Goal: Task Accomplishment & Management: Use online tool/utility

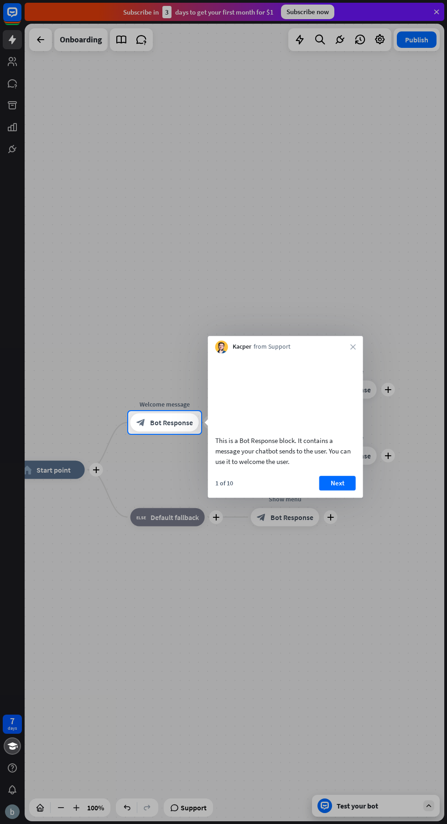
click at [352, 347] on icon "close" at bounding box center [352, 346] width 5 height 5
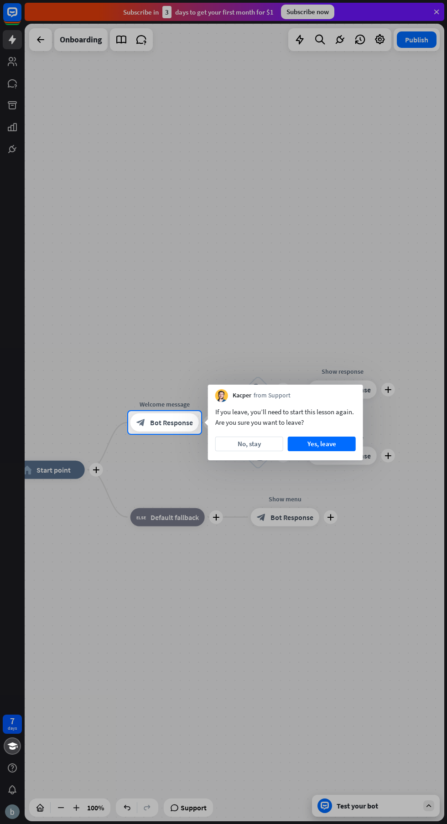
click at [244, 447] on button "No, stay" at bounding box center [249, 444] width 68 height 15
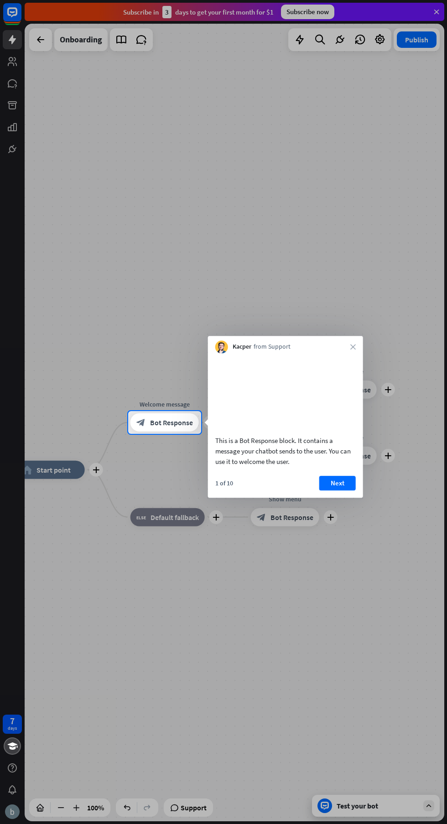
click at [330, 490] on button "Next" at bounding box center [337, 483] width 36 height 15
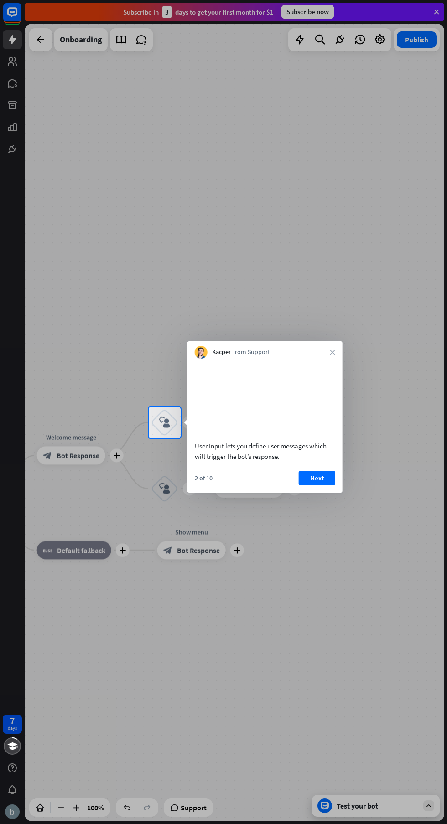
click at [310, 485] on button "Next" at bounding box center [317, 478] width 36 height 15
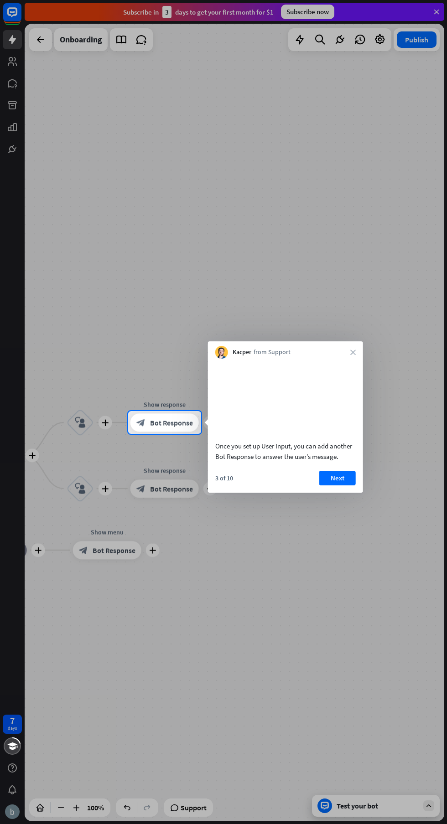
click at [335, 485] on button "Next" at bounding box center [337, 478] width 36 height 15
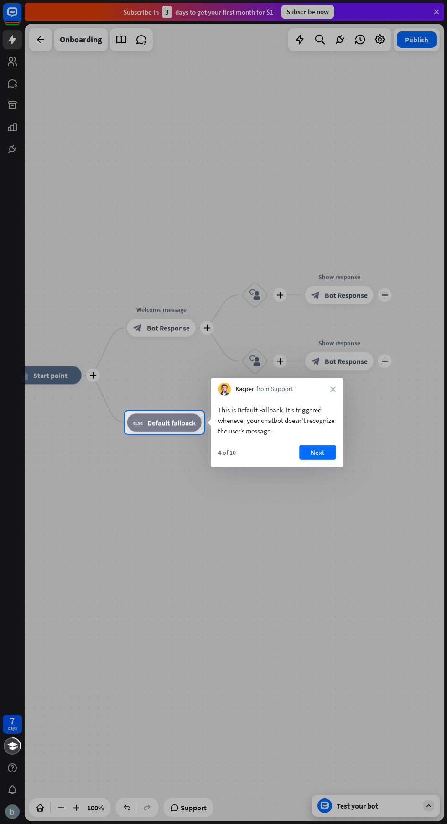
click at [323, 452] on button "Next" at bounding box center [317, 452] width 36 height 15
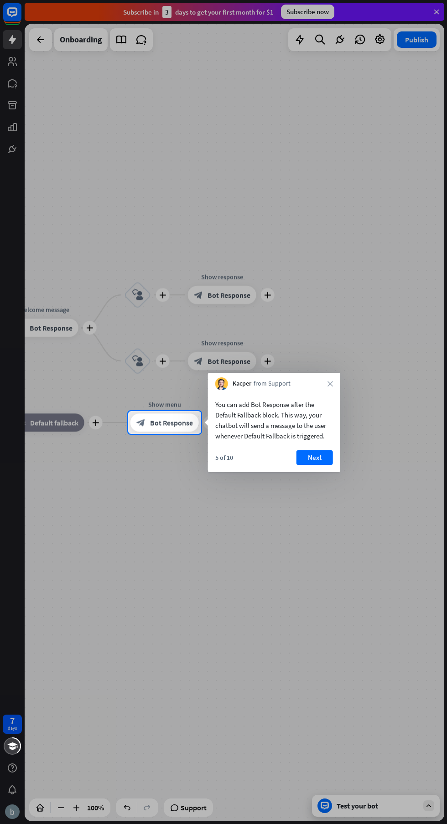
click at [317, 455] on button "Next" at bounding box center [314, 457] width 36 height 15
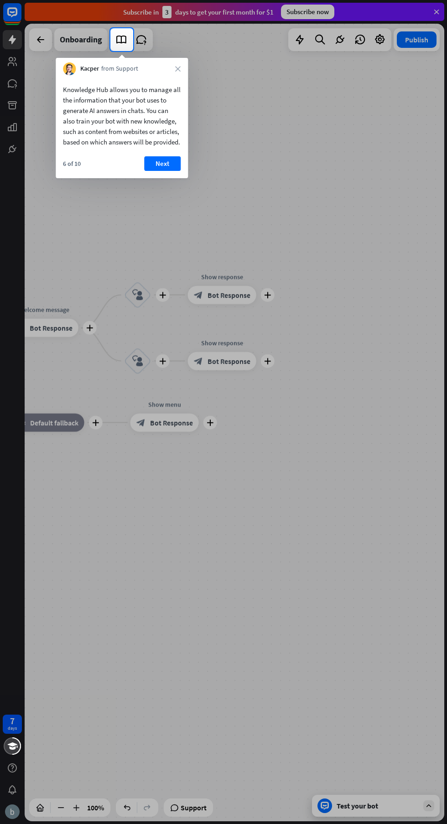
click at [160, 171] on button "Next" at bounding box center [162, 163] width 36 height 15
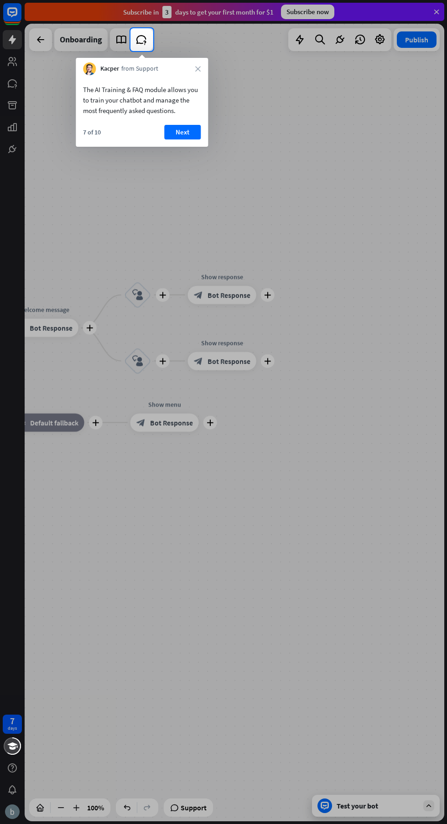
click at [189, 132] on button "Next" at bounding box center [182, 132] width 36 height 15
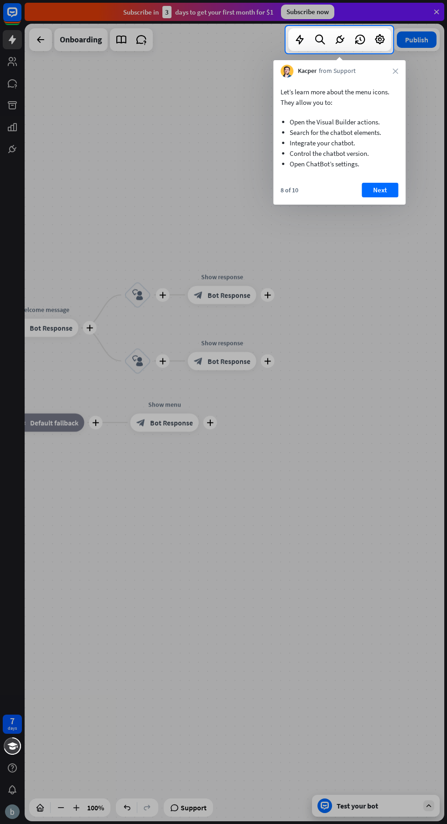
click at [387, 191] on button "Next" at bounding box center [379, 190] width 36 height 15
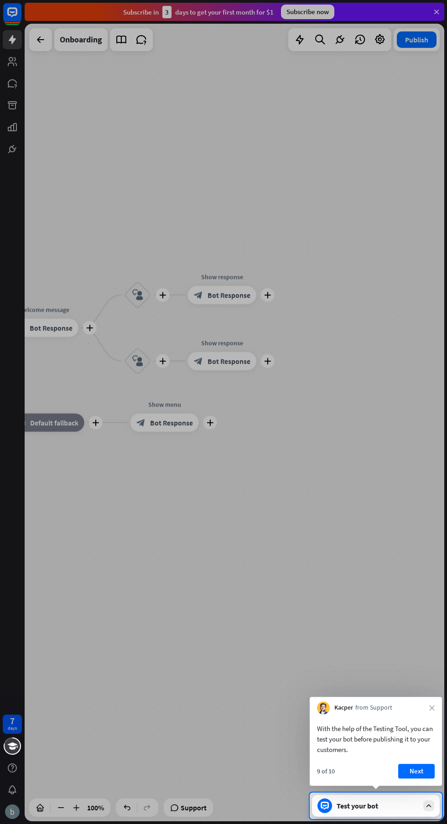
click at [402, 764] on button "Next" at bounding box center [416, 771] width 36 height 15
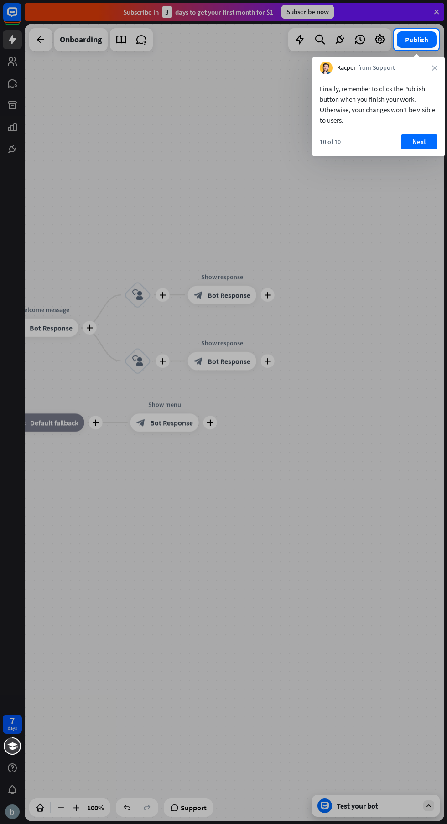
click at [414, 139] on button "Next" at bounding box center [419, 141] width 36 height 15
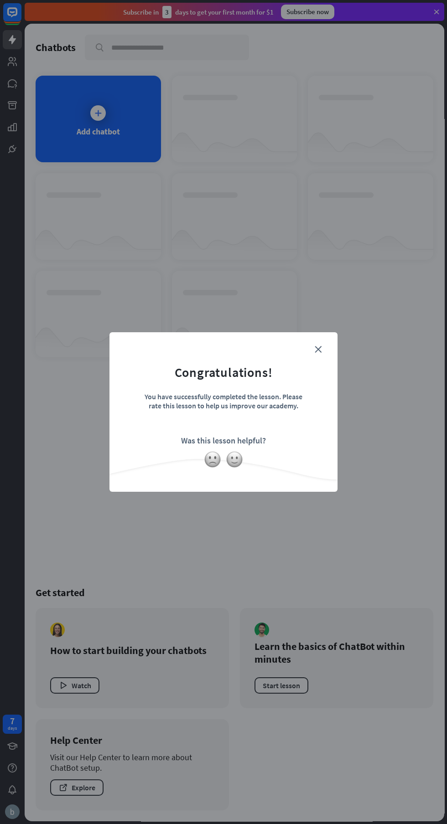
click at [318, 349] on icon "close" at bounding box center [317, 349] width 7 height 7
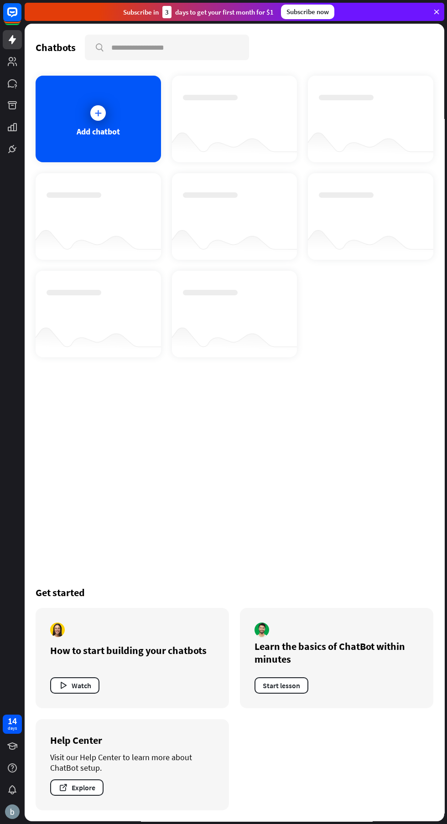
click at [71, 689] on button "Watch" at bounding box center [74, 685] width 49 height 16
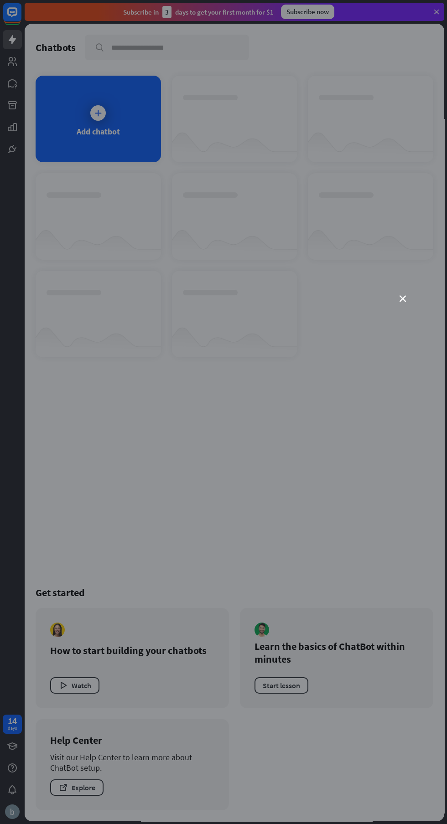
click at [402, 299] on icon "close" at bounding box center [402, 299] width 6 height 6
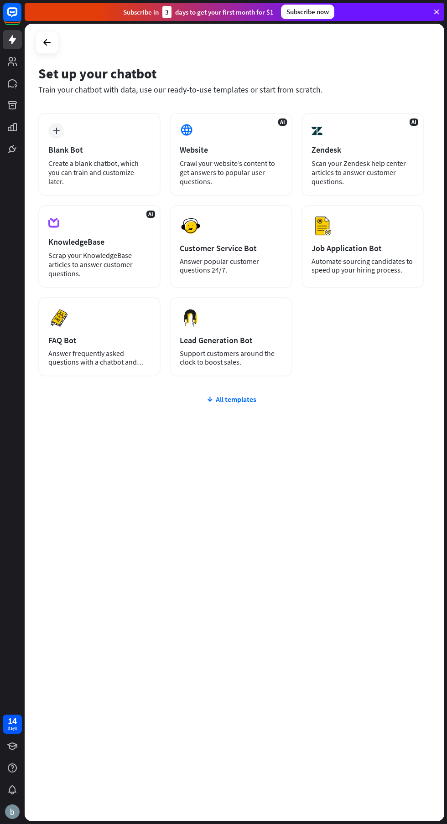
click at [250, 160] on div "Crawl your website’s content to get answers to popular user questions." at bounding box center [231, 172] width 102 height 27
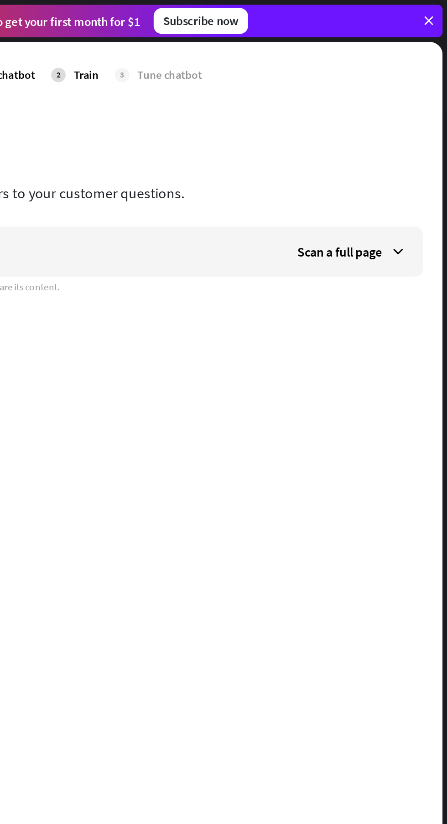
click at [410, 143] on div "Scan a full page" at bounding box center [393, 142] width 80 height 27
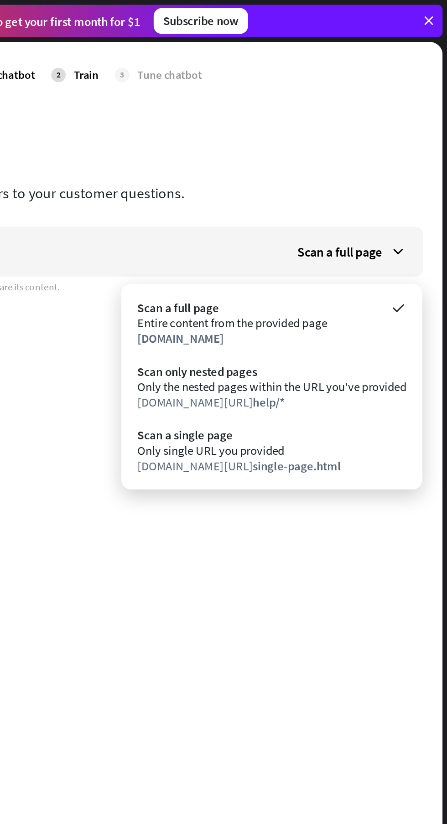
click at [241, 325] on div "check Set up chatbot 2 Train 3 Tune chatbot globe Website Scan your website con…" at bounding box center [234, 404] width 419 height 761
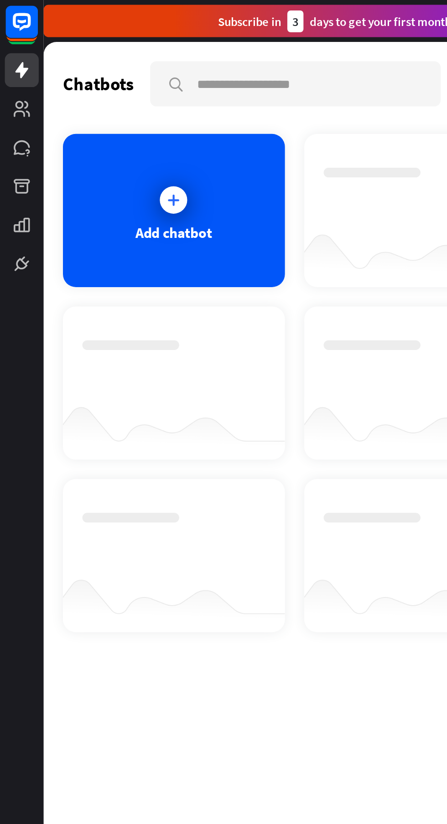
click at [92, 113] on div at bounding box center [97, 112] width 15 height 15
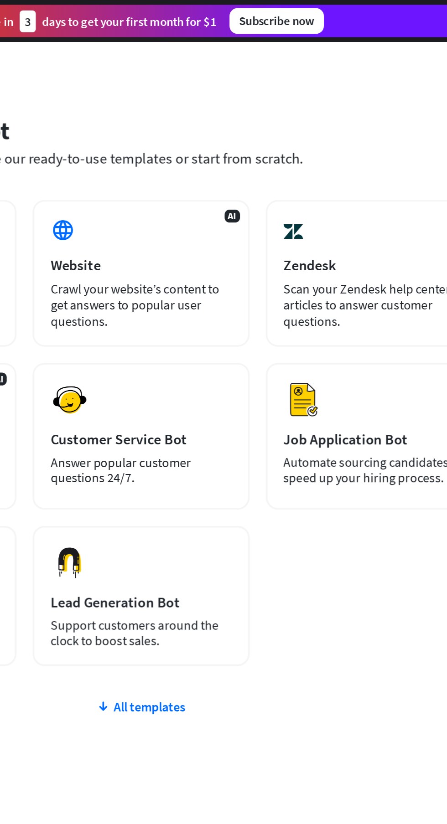
click at [343, 254] on div "Preview Job Application Bot Automate sourcing candidates to speed up your hirin…" at bounding box center [362, 246] width 122 height 83
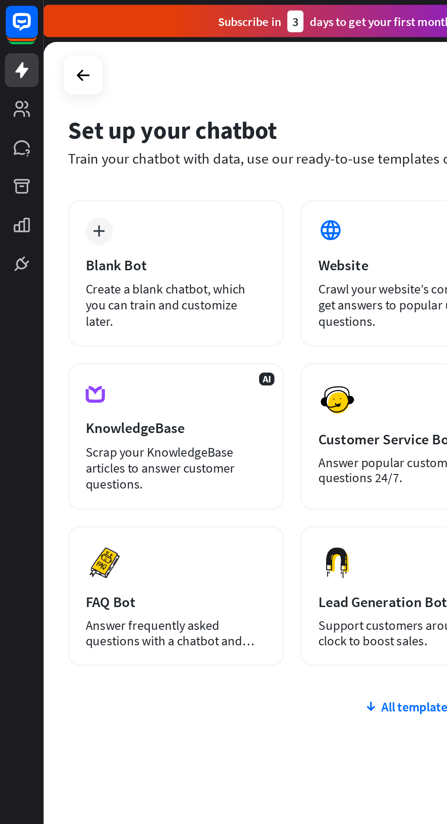
click at [83, 257] on div "Scrap your KnowledgeBase articles to answer customer questions." at bounding box center [99, 264] width 102 height 27
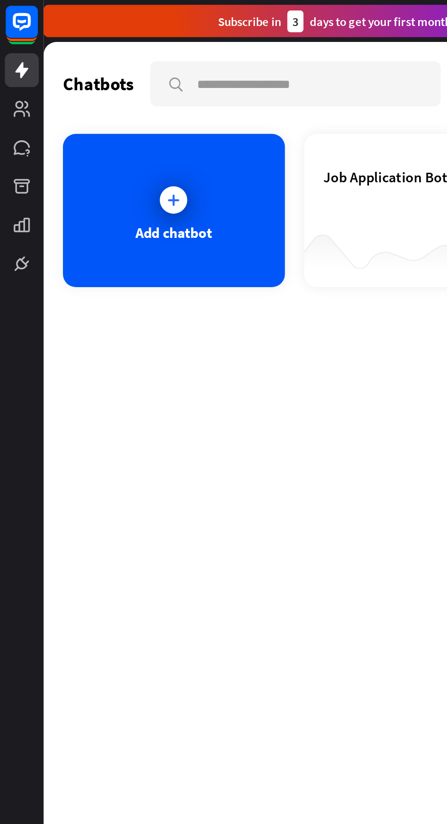
click at [0, 0] on icon at bounding box center [0, 0] width 0 height 0
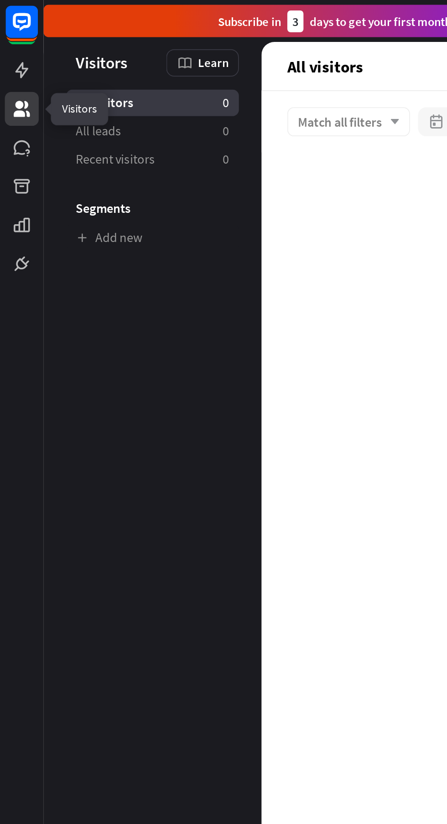
click at [103, 226] on aside "Let's check how to collect and manage your visitors in ChatBot. Visitors Learn …" at bounding box center [86, 423] width 123 height 798
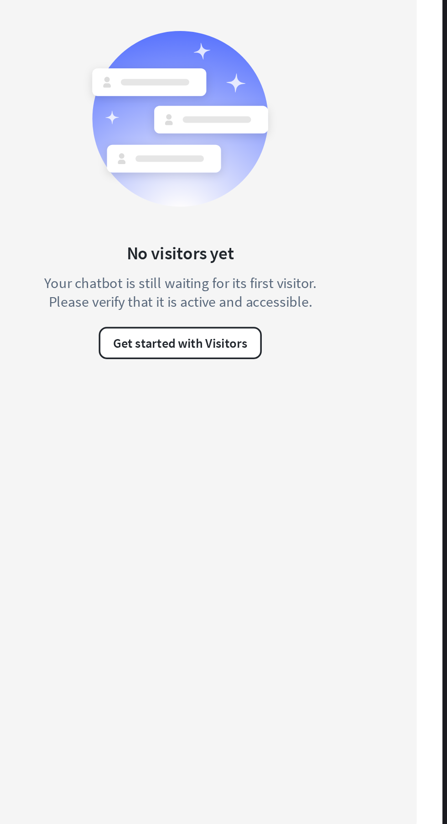
click at [277, 537] on button "Get started with Visitors" at bounding box center [296, 535] width 92 height 18
